Goal: Task Accomplishment & Management: Use online tool/utility

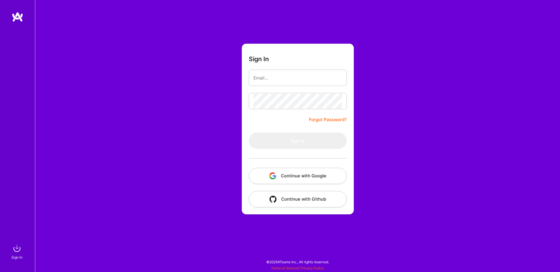
click at [281, 179] on button "Continue with Google" at bounding box center [298, 176] width 98 height 16
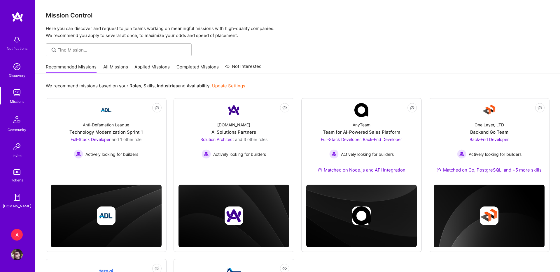
click at [116, 68] on link "All Missions" at bounding box center [115, 69] width 25 height 10
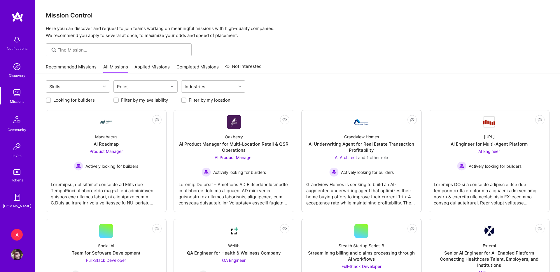
click at [196, 101] on label "Filter by my location" at bounding box center [210, 100] width 42 height 6
click at [186, 101] on input "Filter by my location" at bounding box center [184, 101] width 4 height 4
checkbox input "true"
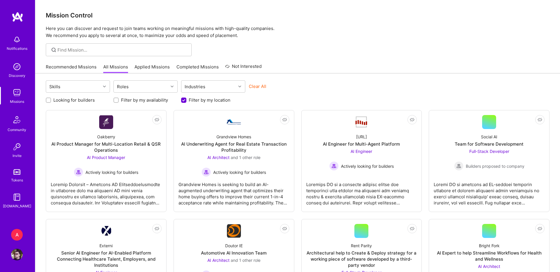
click at [20, 236] on div "A" at bounding box center [17, 235] width 12 height 12
